Goal: Find specific page/section: Find specific page/section

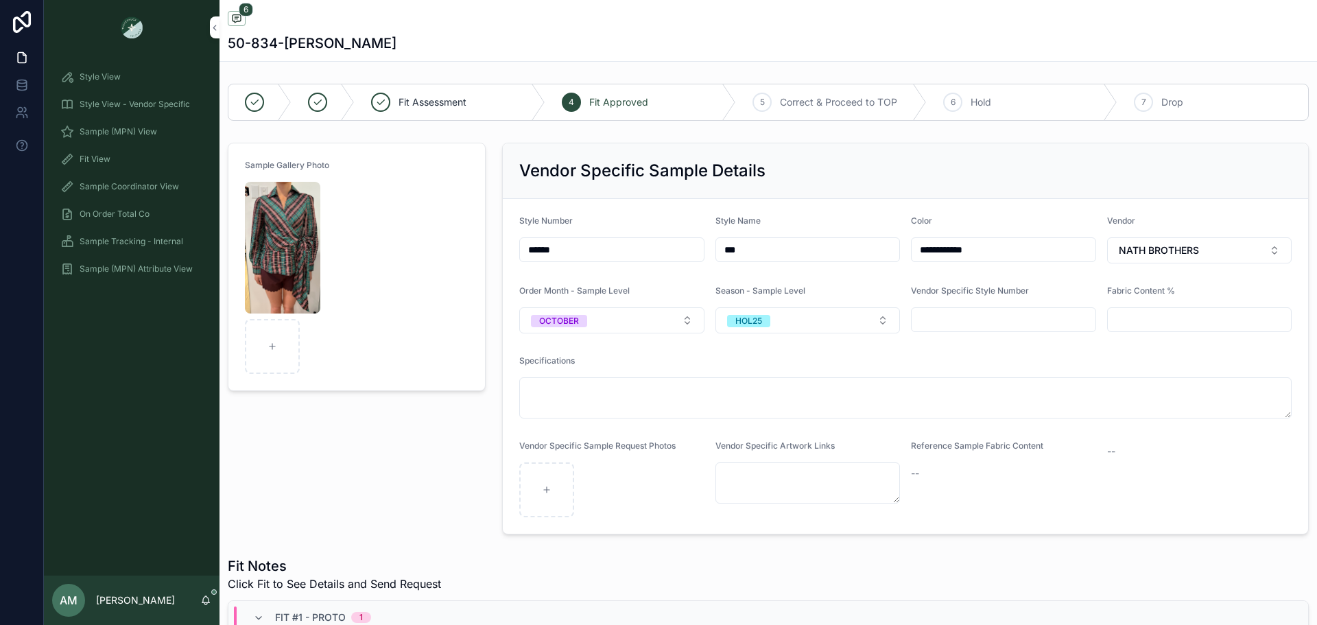
scroll to position [462, 0]
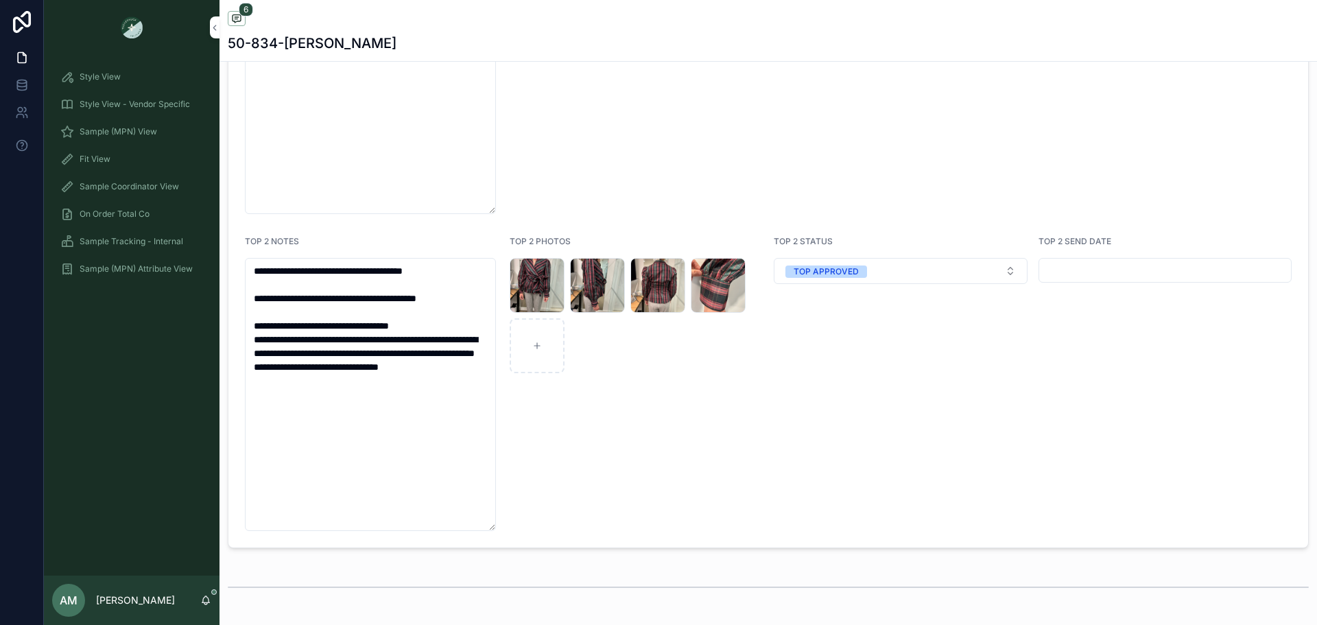
click at [159, 135] on div "Sample (MPN) View" at bounding box center [131, 132] width 143 height 22
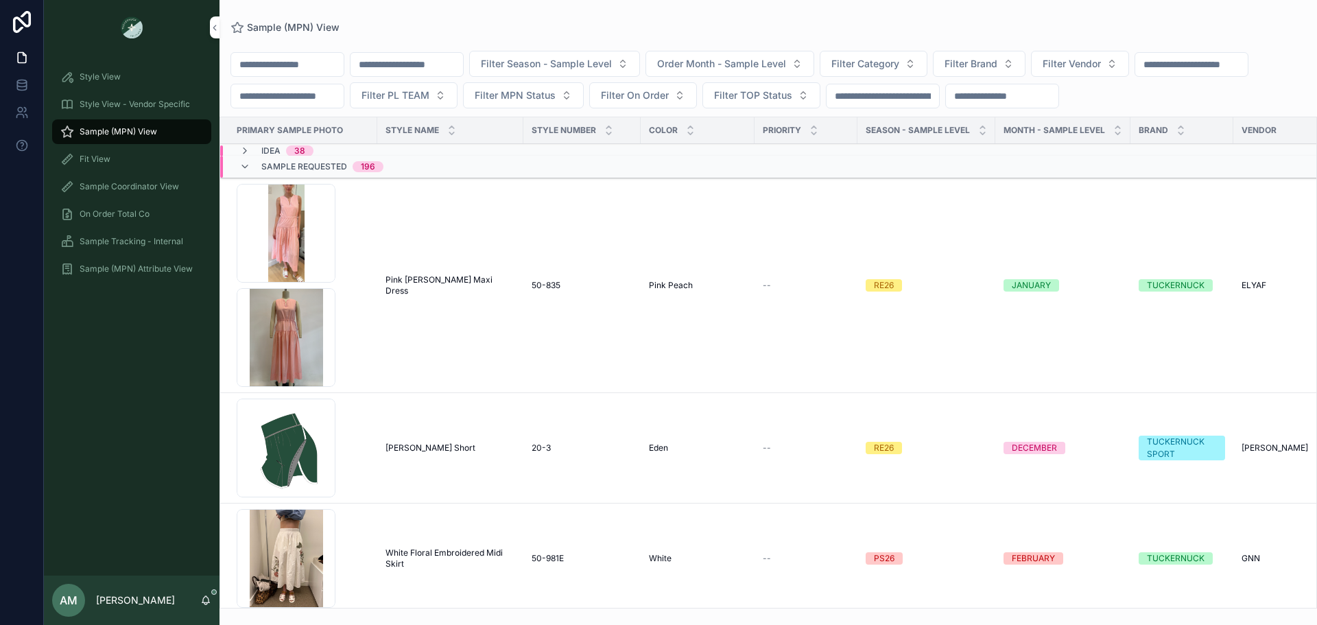
click at [451, 65] on input "scrollable content" at bounding box center [406, 64] width 112 height 19
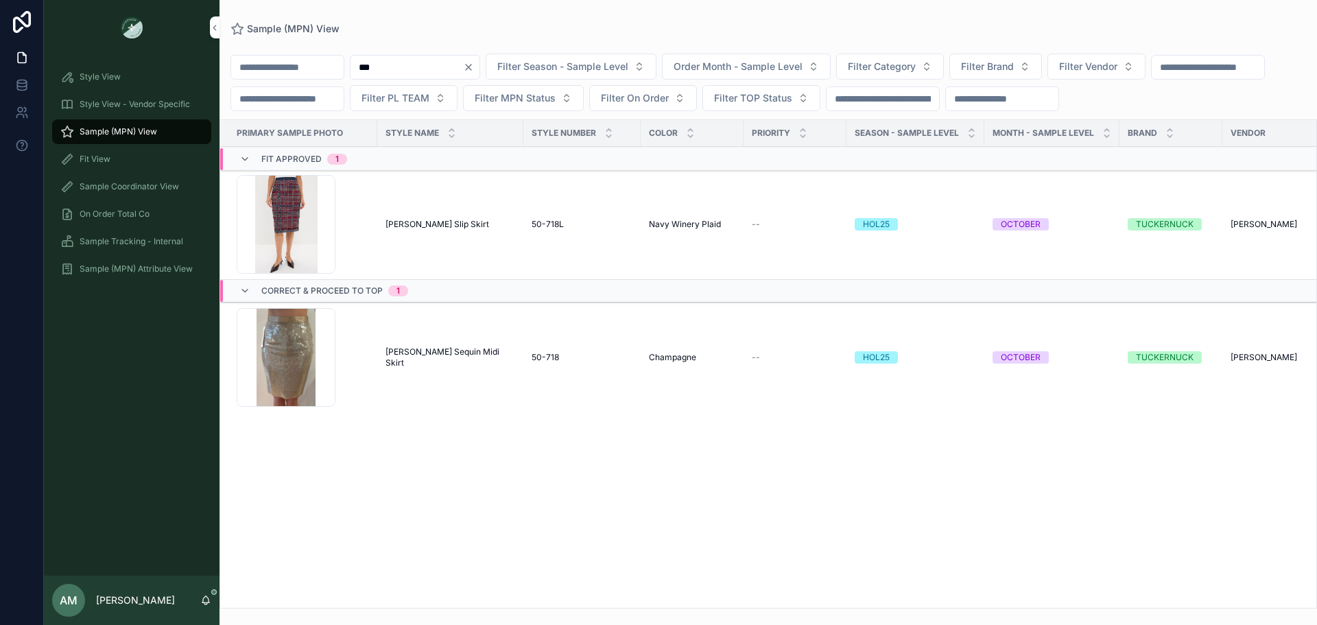
type input "***"
click at [449, 368] on span "[PERSON_NAME] Sequin Midi Skirt" at bounding box center [450, 357] width 130 height 22
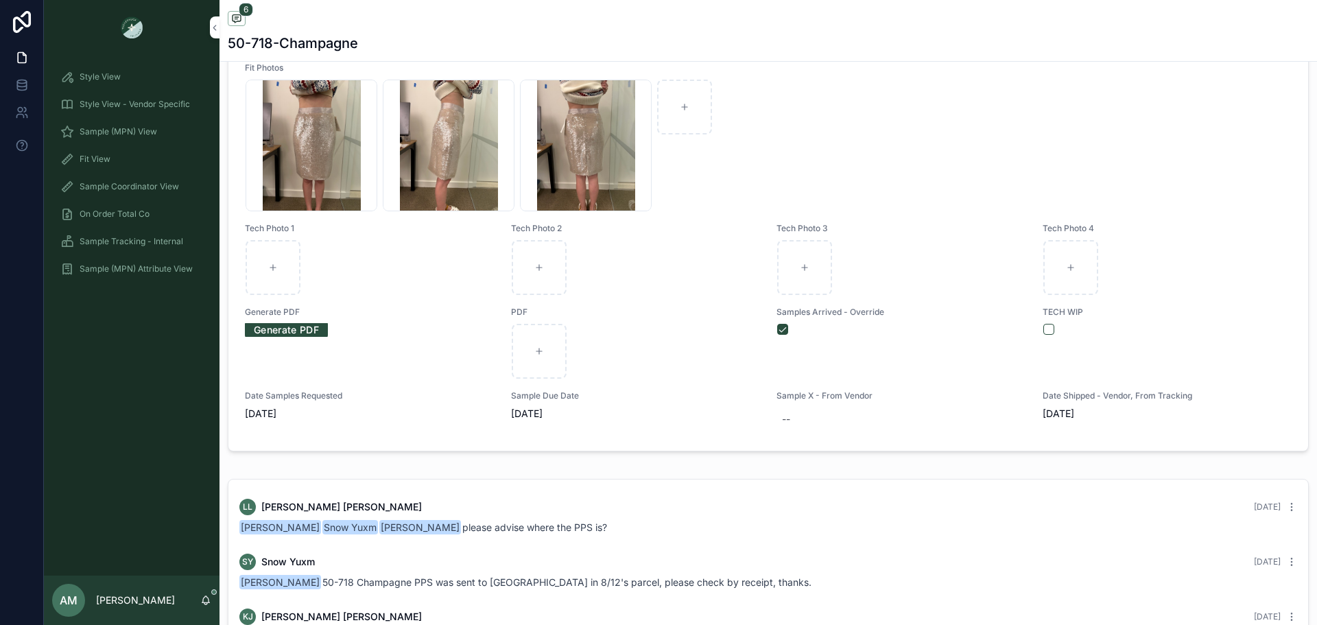
scroll to position [593, 0]
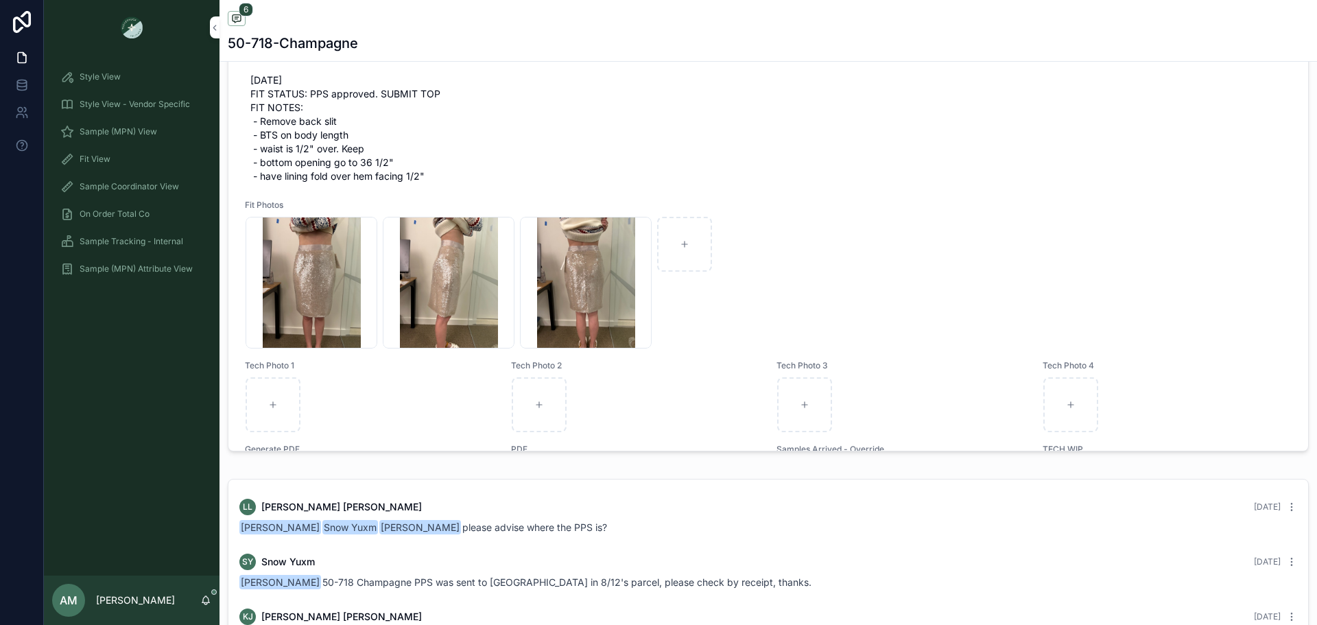
click at [339, 297] on div "765CE280-F76A-4E8F-B895-1E0E5F6D3FD7_4_5005_c .jpeg" at bounding box center [312, 283] width 132 height 132
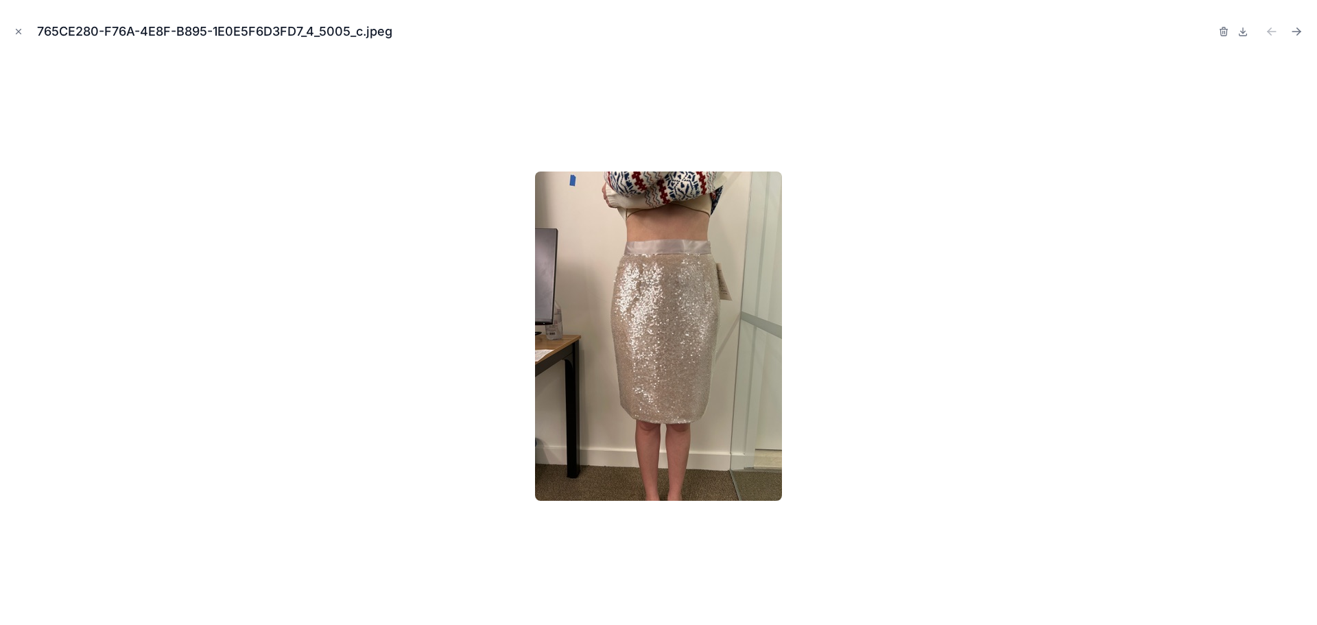
click at [1297, 33] on icon "Next file" at bounding box center [1296, 32] width 14 height 14
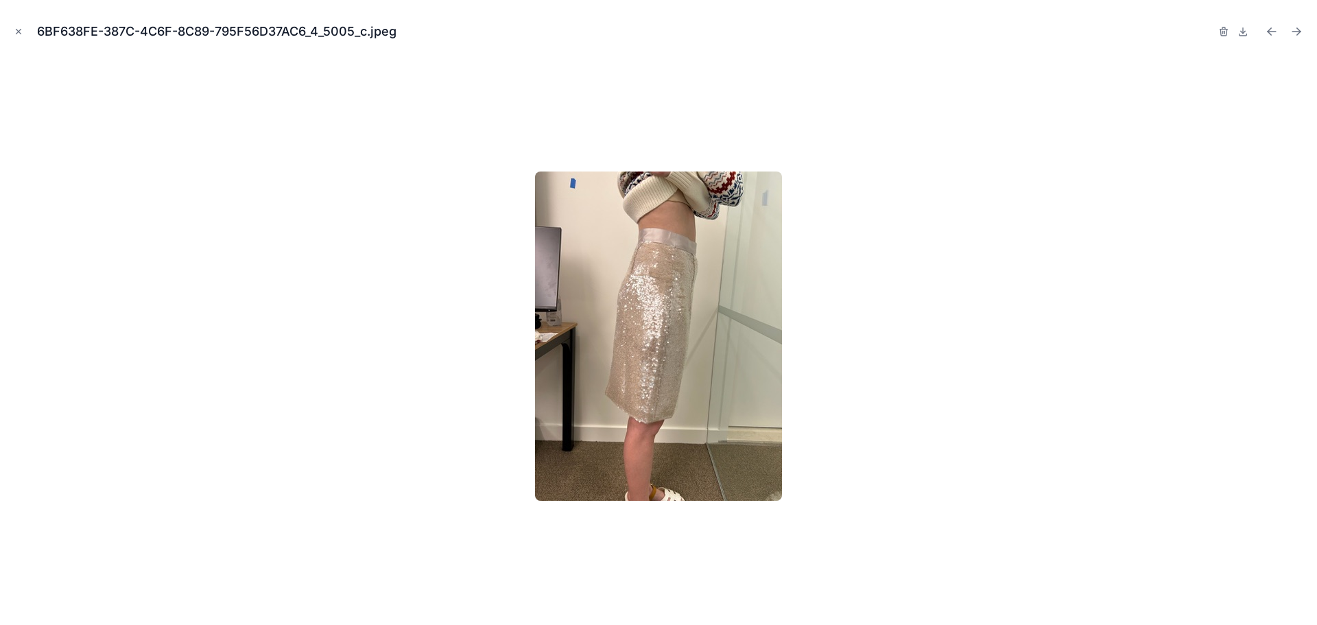
click at [1297, 33] on icon "Next file" at bounding box center [1296, 32] width 14 height 14
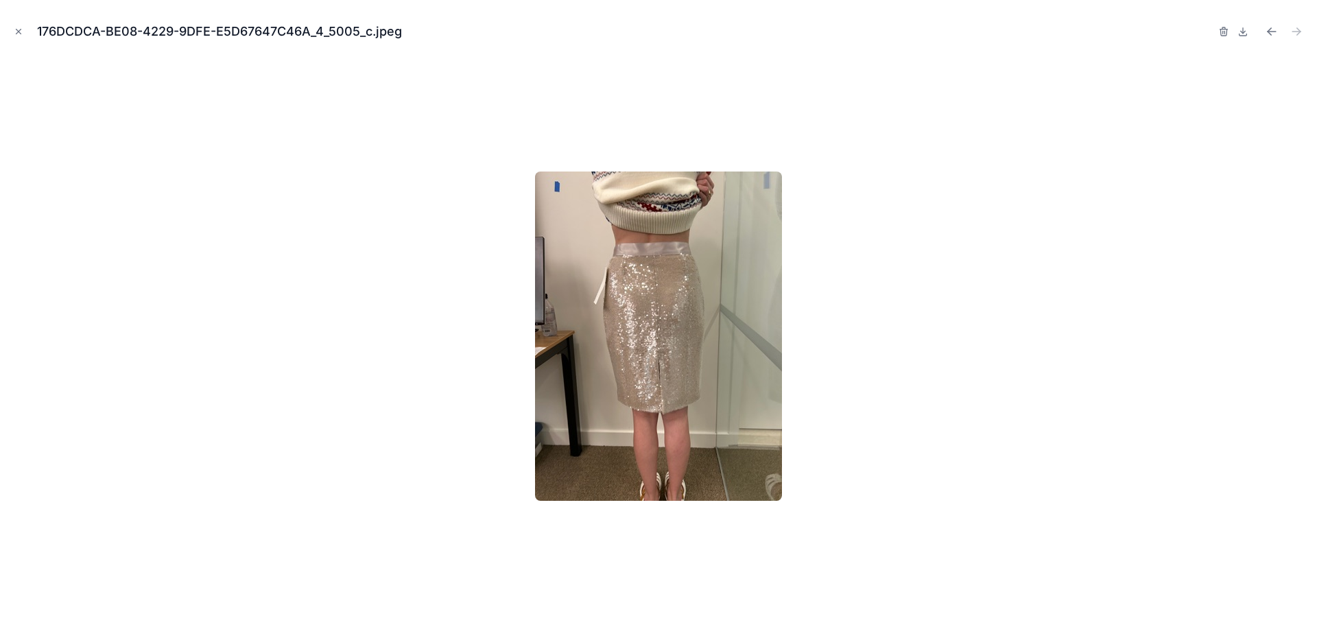
click at [14, 32] on icon "Close modal" at bounding box center [19, 32] width 10 height 10
